Goal: Find specific page/section: Find specific page/section

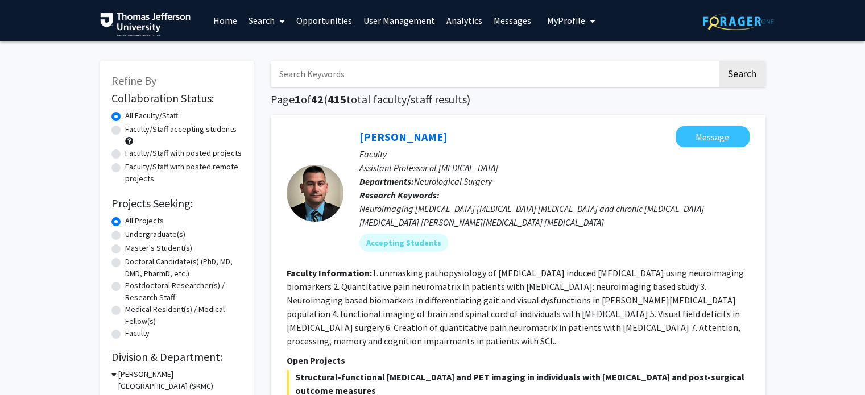
click at [468, 77] on input "Search Keywords" at bounding box center [494, 74] width 447 height 26
click at [719, 61] on button "Search" at bounding box center [742, 74] width 47 height 26
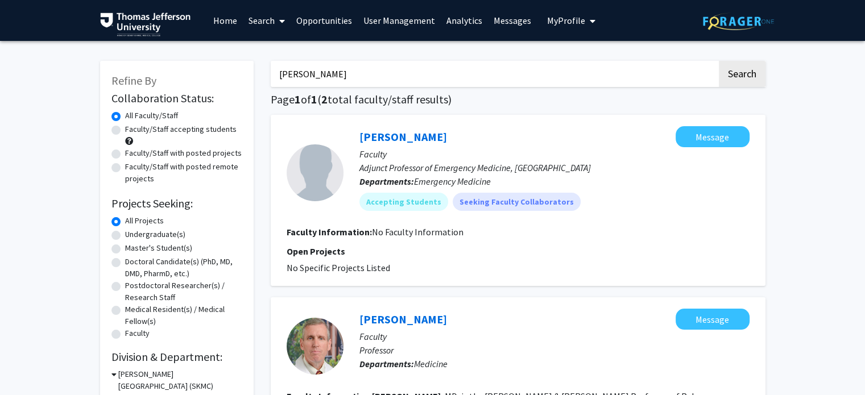
click at [337, 65] on input "[PERSON_NAME]" at bounding box center [494, 74] width 447 height 26
type input "[PERSON_NAME]"
click at [719, 61] on button "Search" at bounding box center [742, 74] width 47 height 26
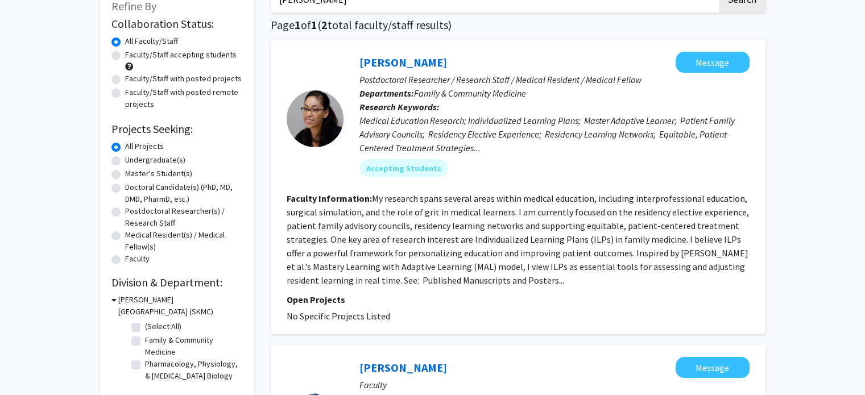
scroll to position [75, 0]
click at [387, 59] on link "[PERSON_NAME]" at bounding box center [404, 62] width 88 height 14
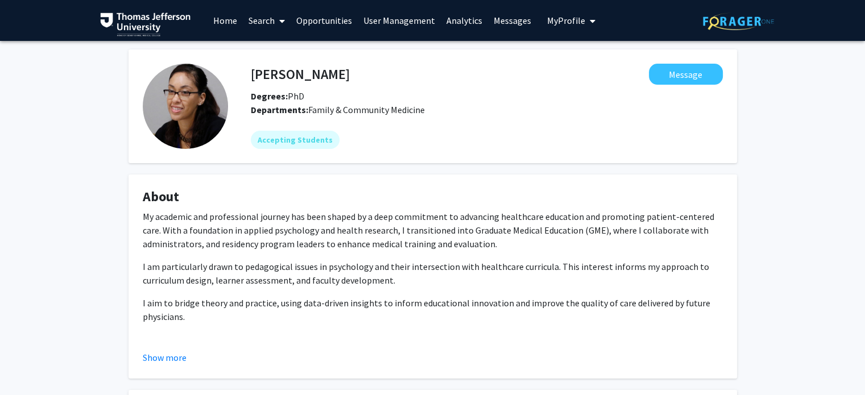
click at [217, 23] on link "Home" at bounding box center [225, 21] width 35 height 40
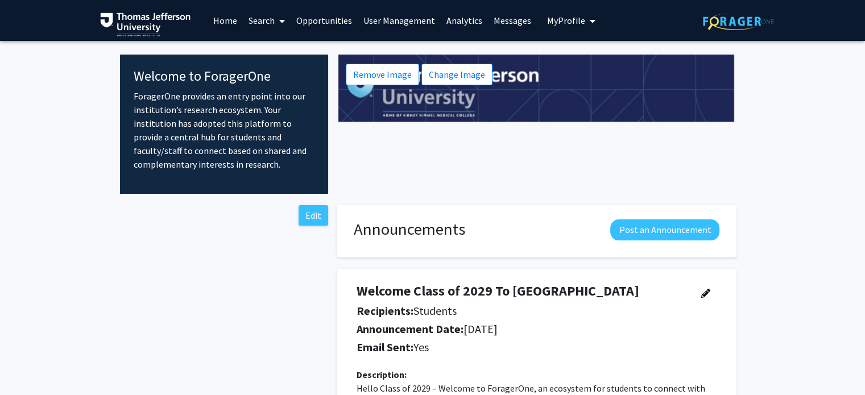
click at [257, 15] on link "Search" at bounding box center [267, 21] width 48 height 40
click at [276, 44] on span "Faculty/Staff" at bounding box center [285, 52] width 84 height 23
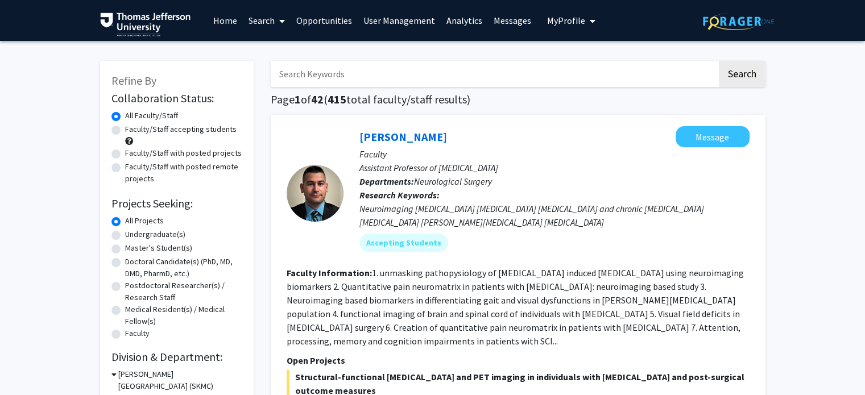
click at [340, 77] on input "Search Keywords" at bounding box center [494, 74] width 447 height 26
type input "[PERSON_NAME]"
click at [719, 61] on button "Search" at bounding box center [742, 74] width 47 height 26
